Goal: Task Accomplishment & Management: Use online tool/utility

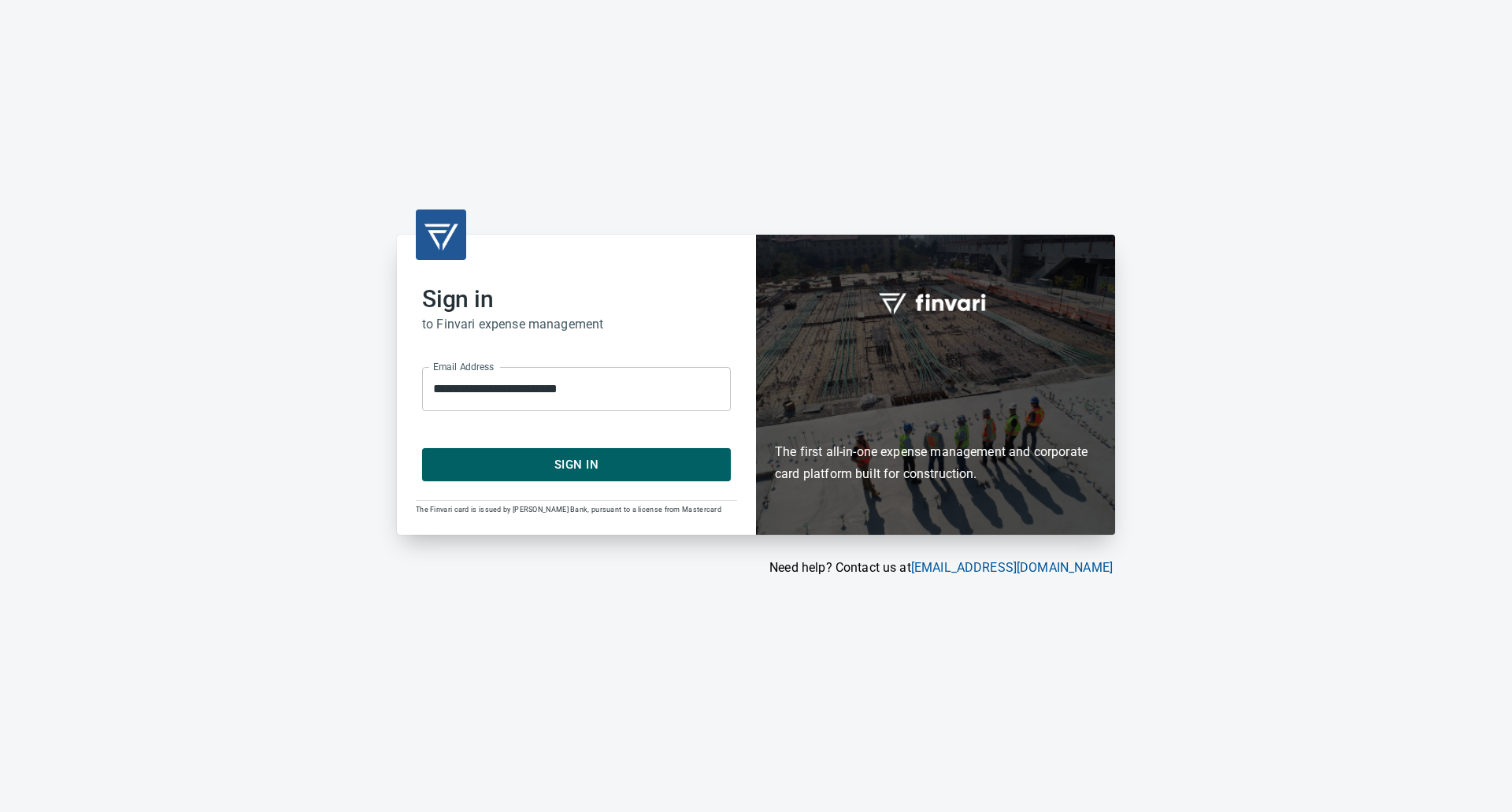
click at [517, 469] on span "Sign In" at bounding box center [576, 465] width 274 height 21
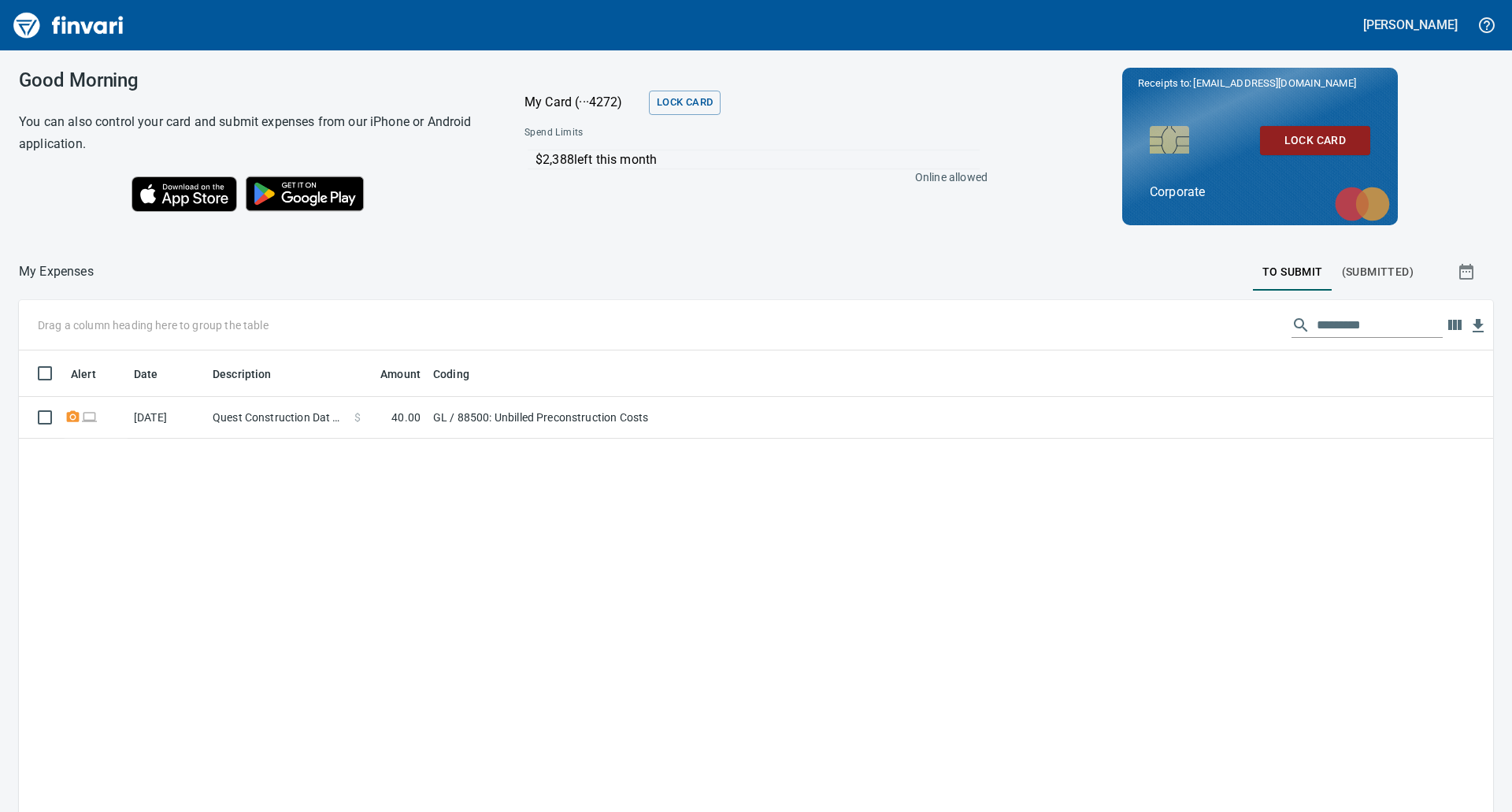
scroll to position [627, 1450]
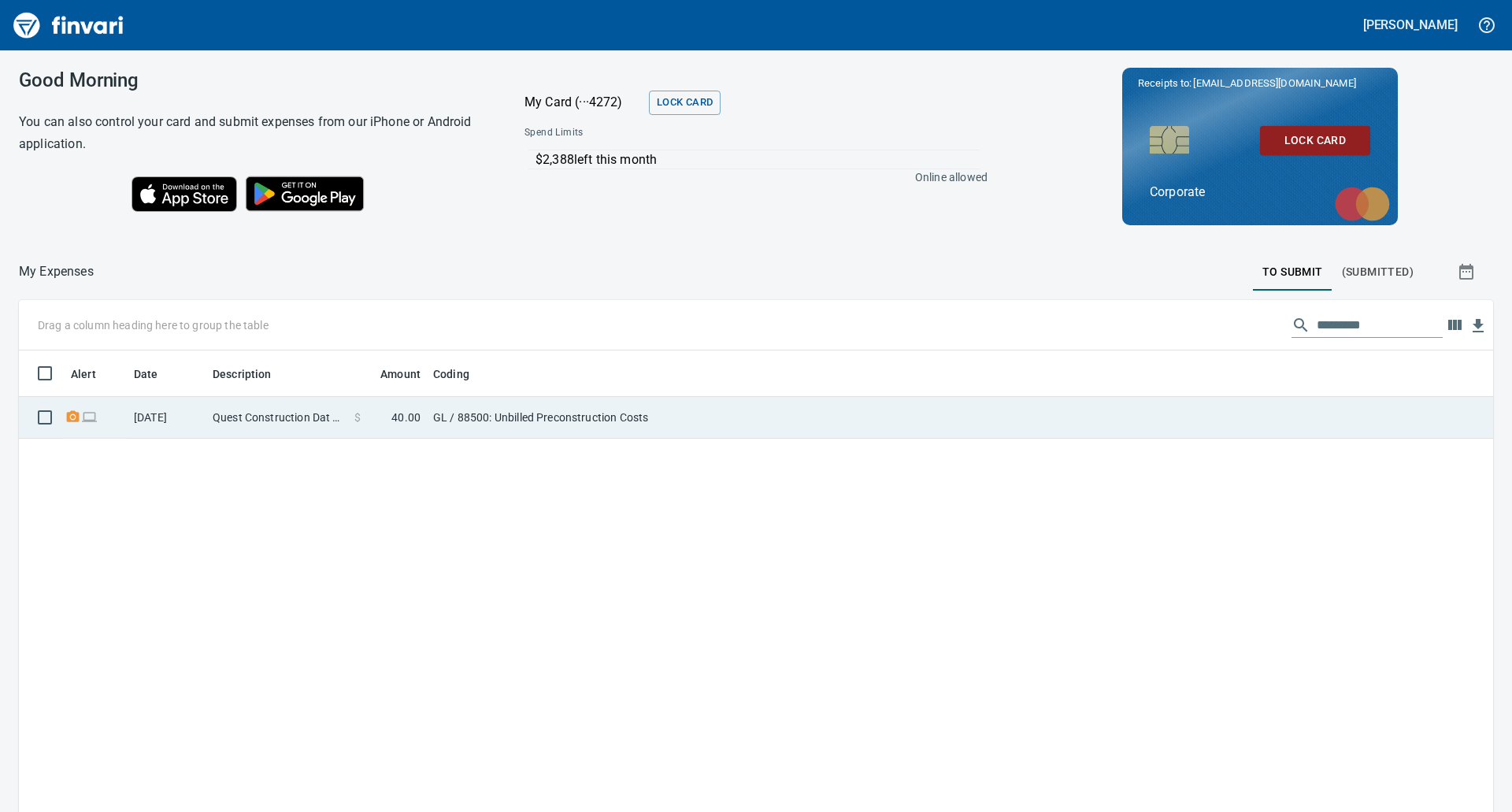
click at [406, 418] on span "40.00" at bounding box center [406, 417] width 29 height 15
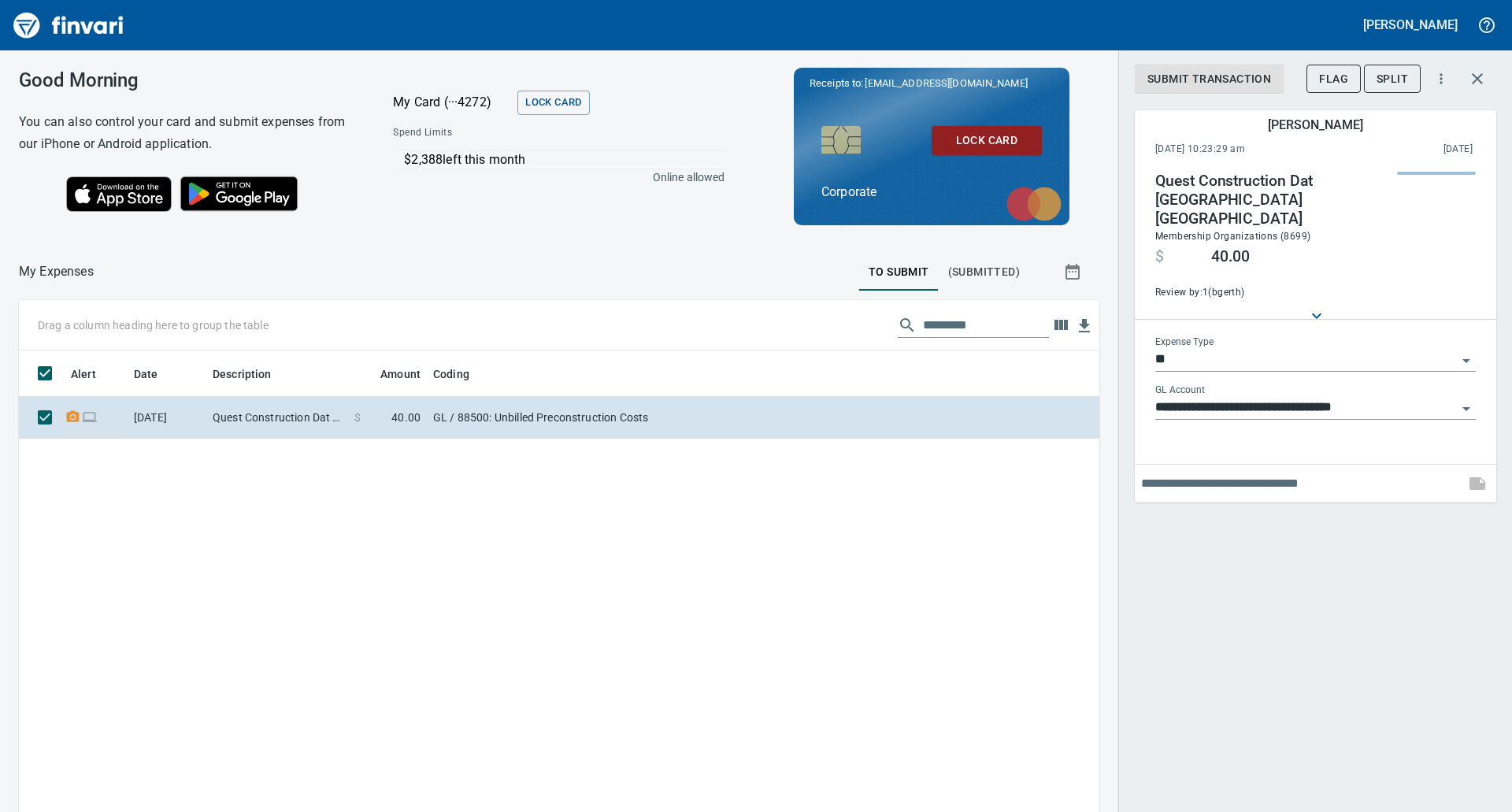
scroll to position [627, 1057]
click at [1218, 471] on input "text" at bounding box center [1299, 483] width 317 height 25
type input "**********"
click at [1475, 477] on icon "button" at bounding box center [1477, 483] width 15 height 13
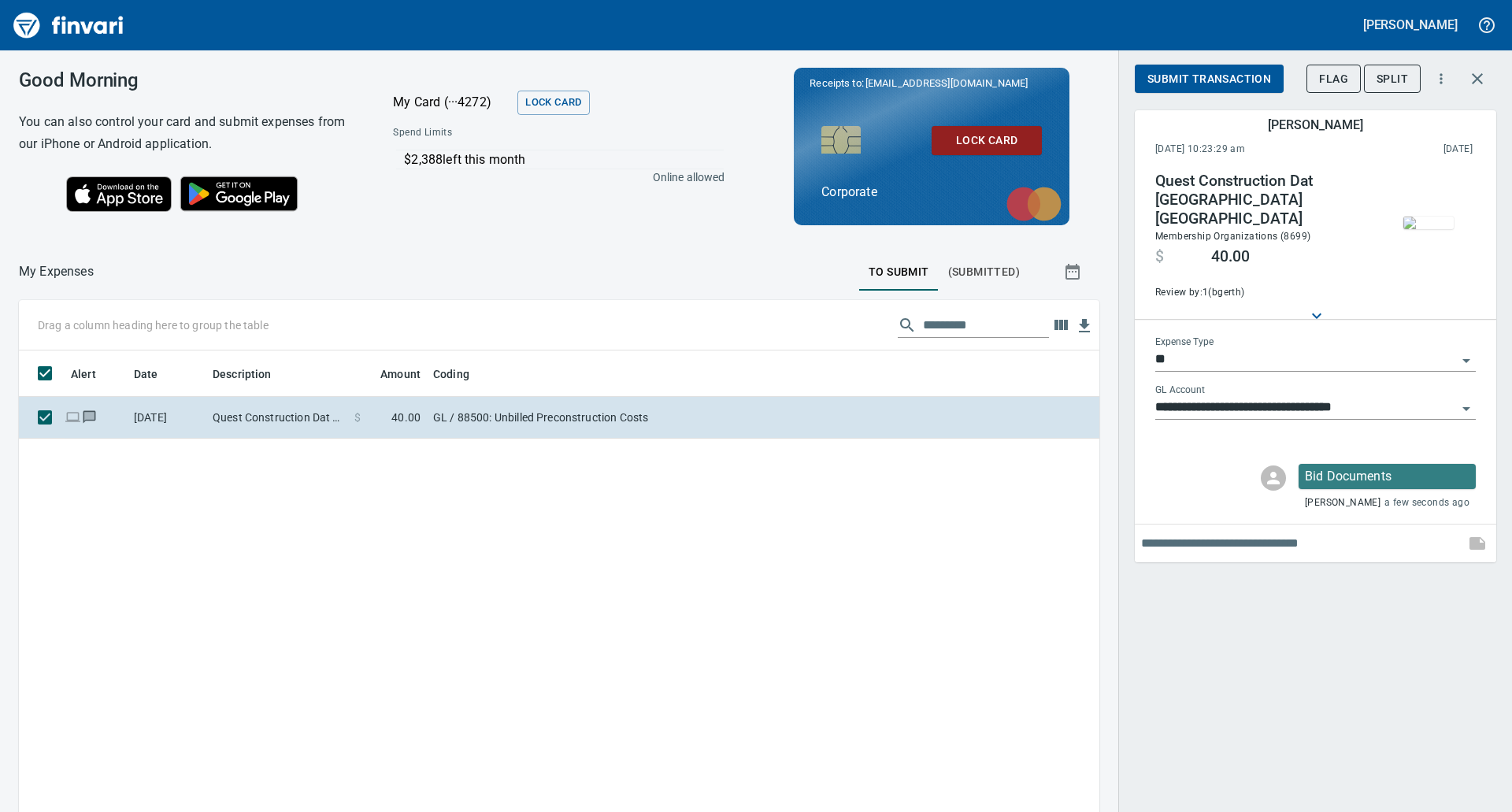
click at [1205, 82] on span "Submit Transaction" at bounding box center [1209, 78] width 124 height 20
